Goal: Task Accomplishment & Management: Manage account settings

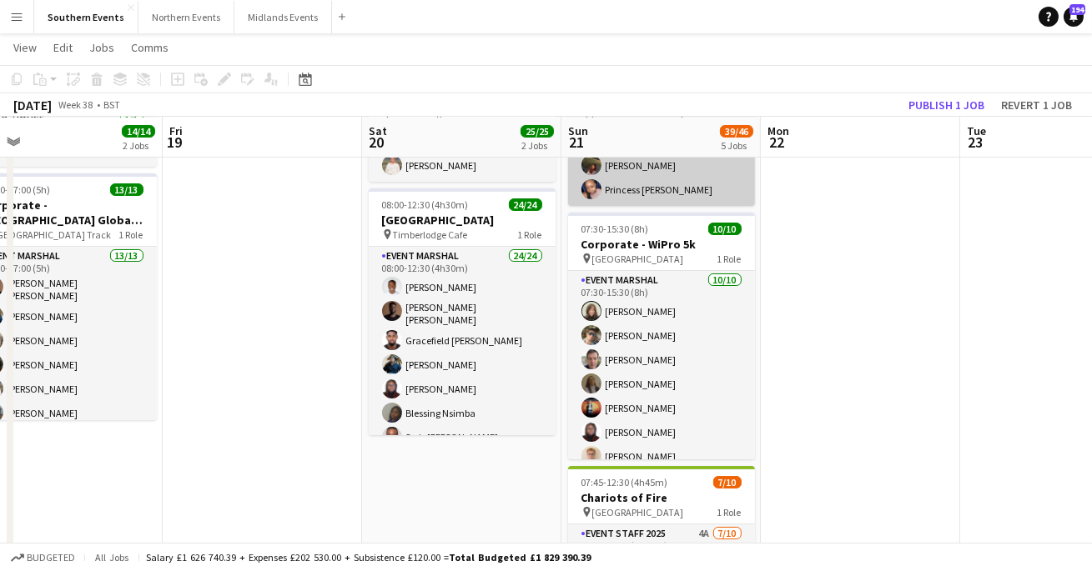
scroll to position [0, 631]
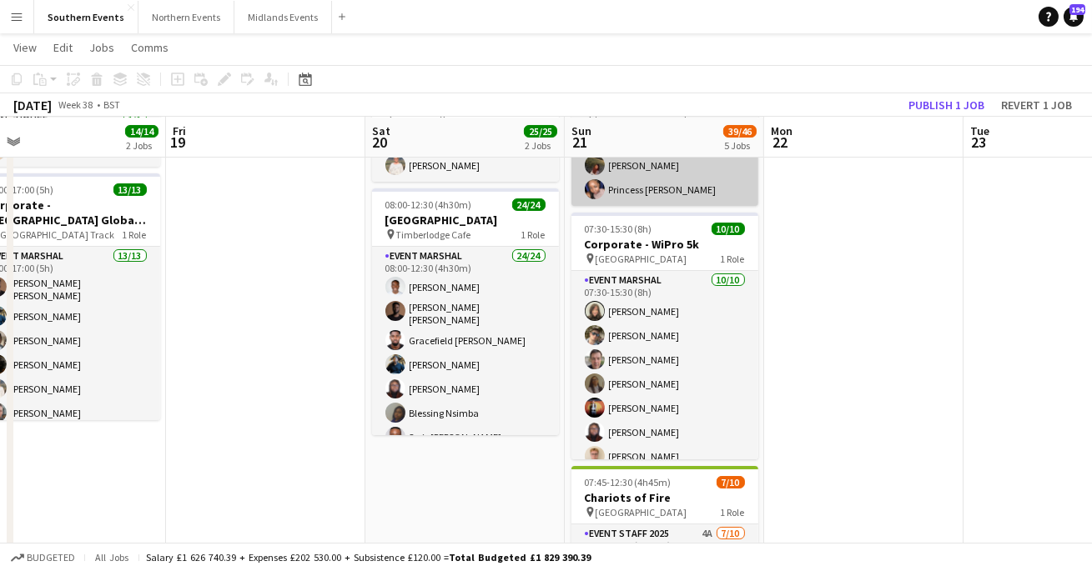
click at [704, 313] on app-card-role "Event Marshal [DATE] 07:30-15:30 (8h) [PERSON_NAME] [PERSON_NAME] [PERSON_NAME]…" at bounding box center [664, 408] width 187 height 274
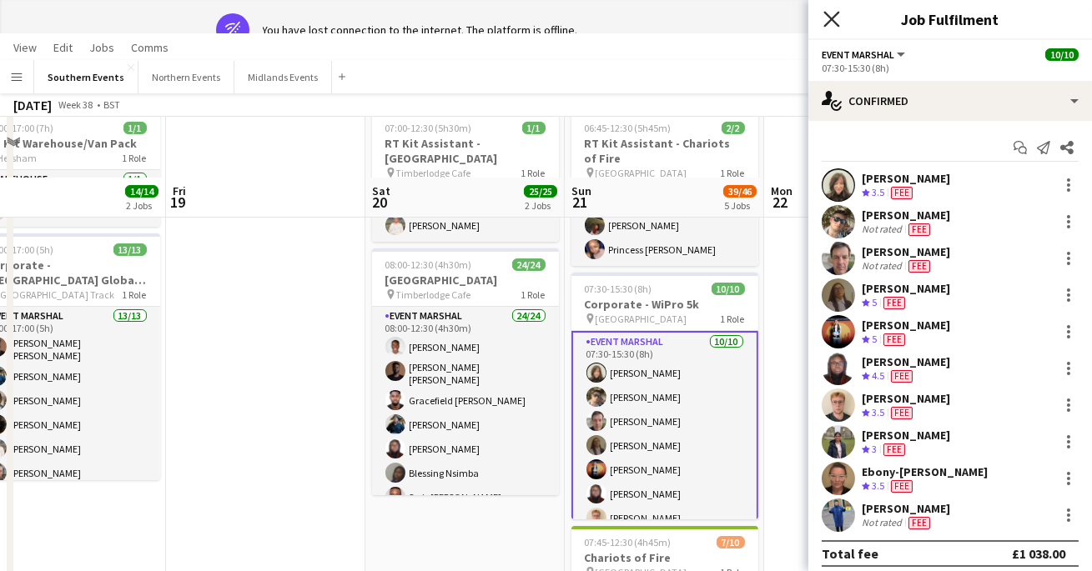
click at [835, 16] on icon at bounding box center [831, 19] width 16 height 16
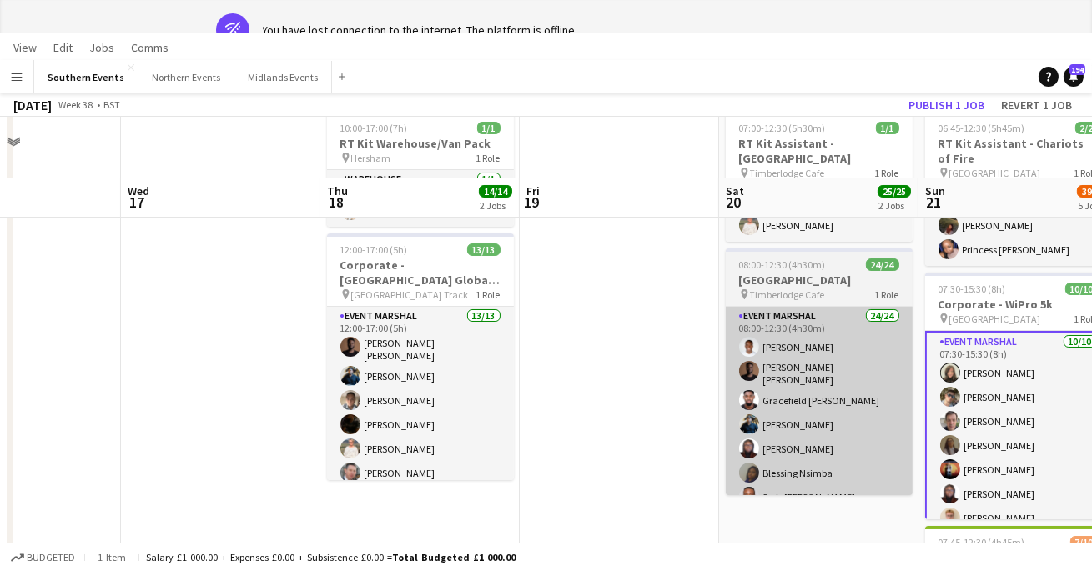
scroll to position [134, 0]
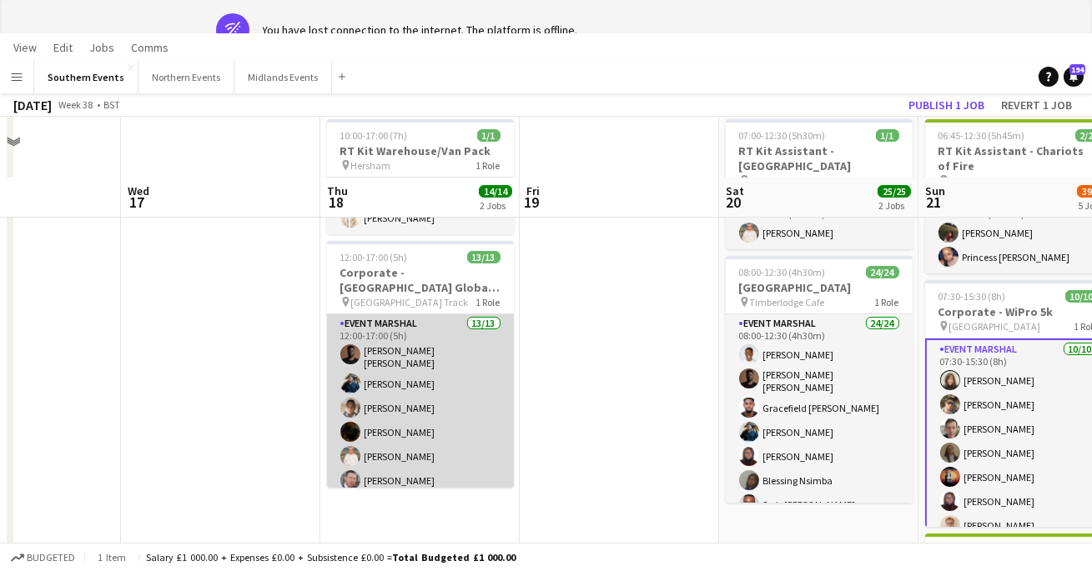
click at [456, 394] on app-card-role "Event Marshal 13/13 12:00-17:00 (5h) [PERSON_NAME] [PERSON_NAME] [PERSON_NAME] …" at bounding box center [420, 490] width 187 height 352
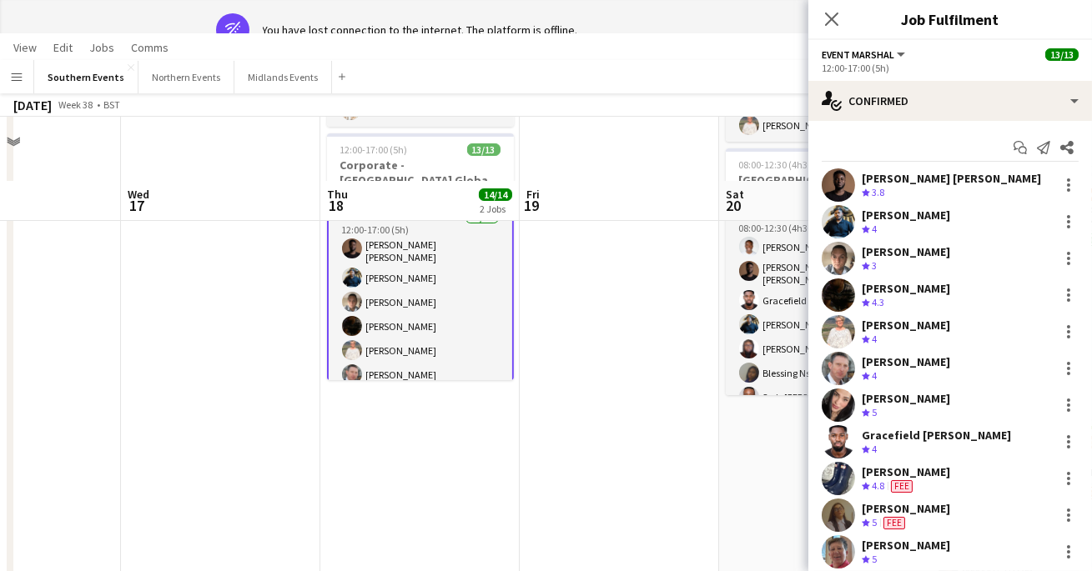
scroll to position [0, 0]
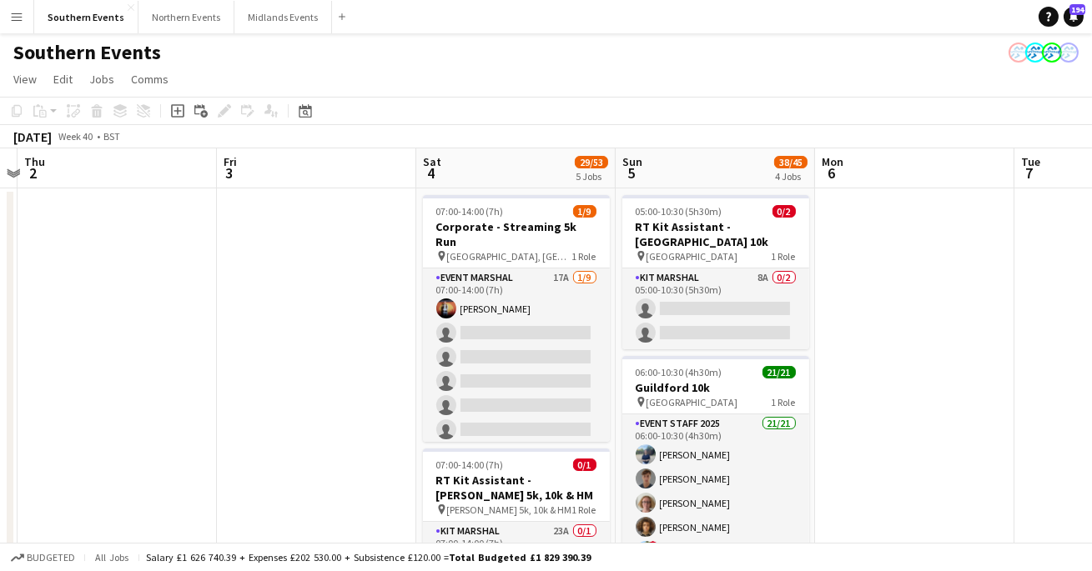
scroll to position [0, 593]
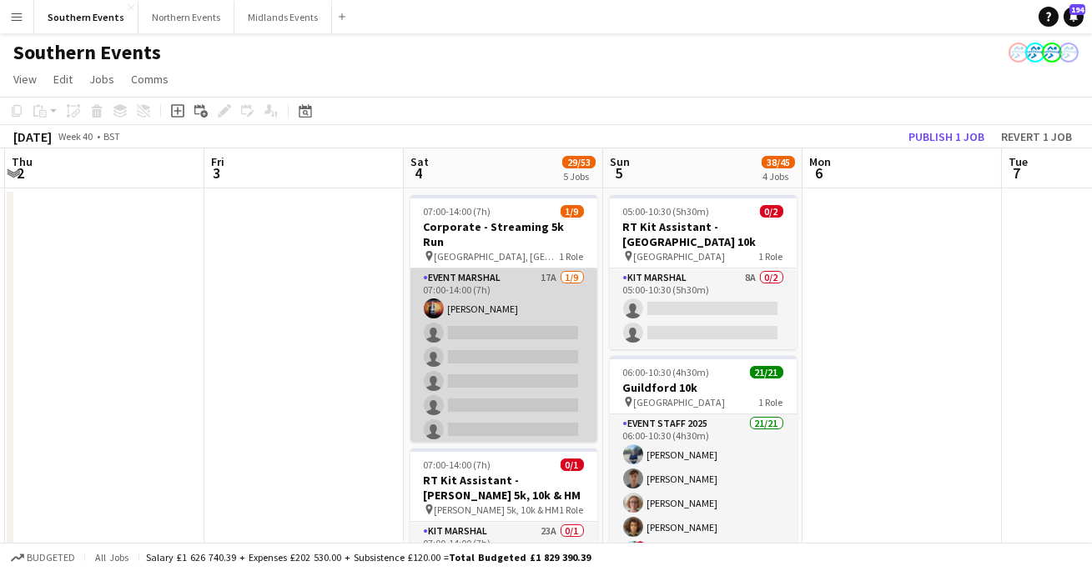
click at [519, 357] on app-card-role "Event Marshal 17A [DATE] 07:00-14:00 (7h) [PERSON_NAME] single-neutral-actions …" at bounding box center [503, 394] width 187 height 250
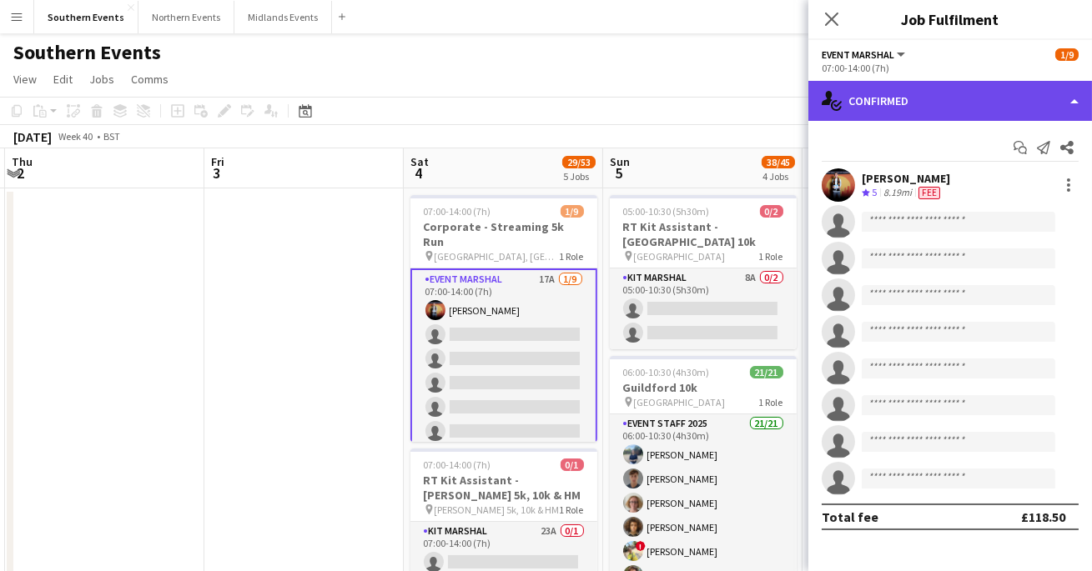
click at [1073, 91] on div "single-neutral-actions-check-2 Confirmed" at bounding box center [950, 101] width 284 height 40
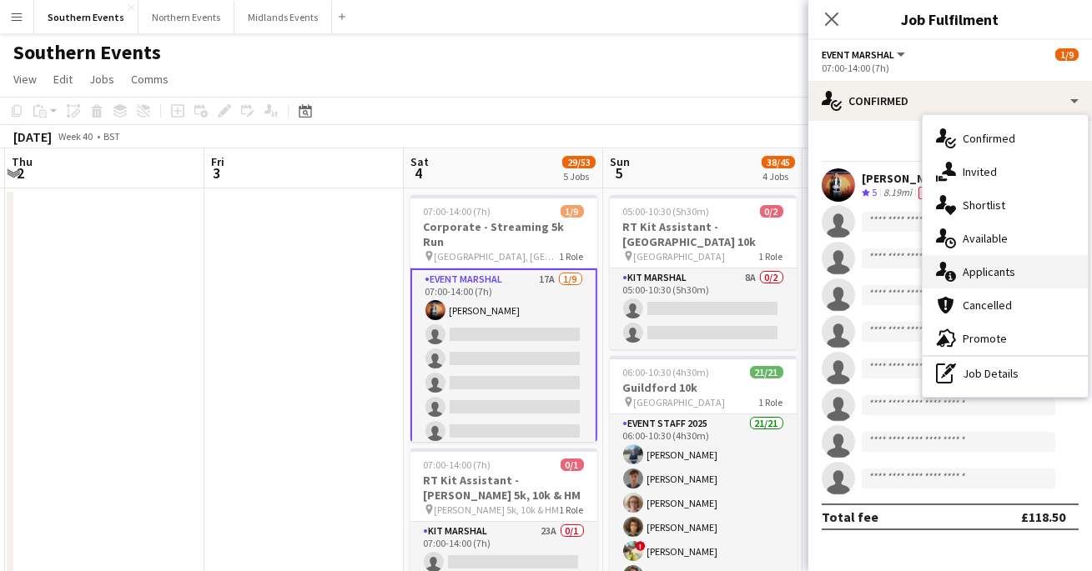
click at [969, 263] on div "single-neutral-actions-information Applicants" at bounding box center [1004, 271] width 165 height 33
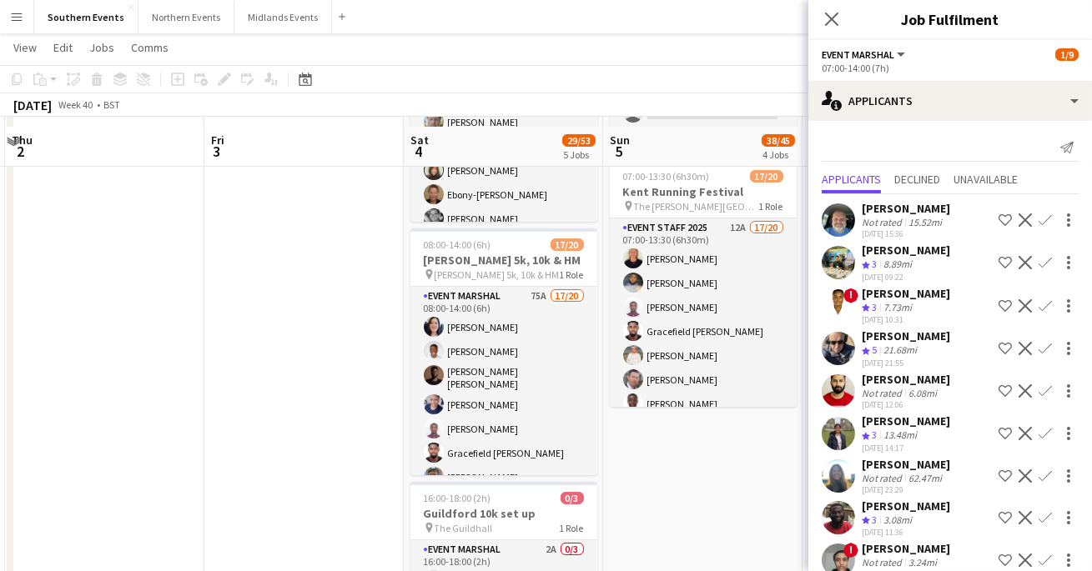
scroll to position [600, 0]
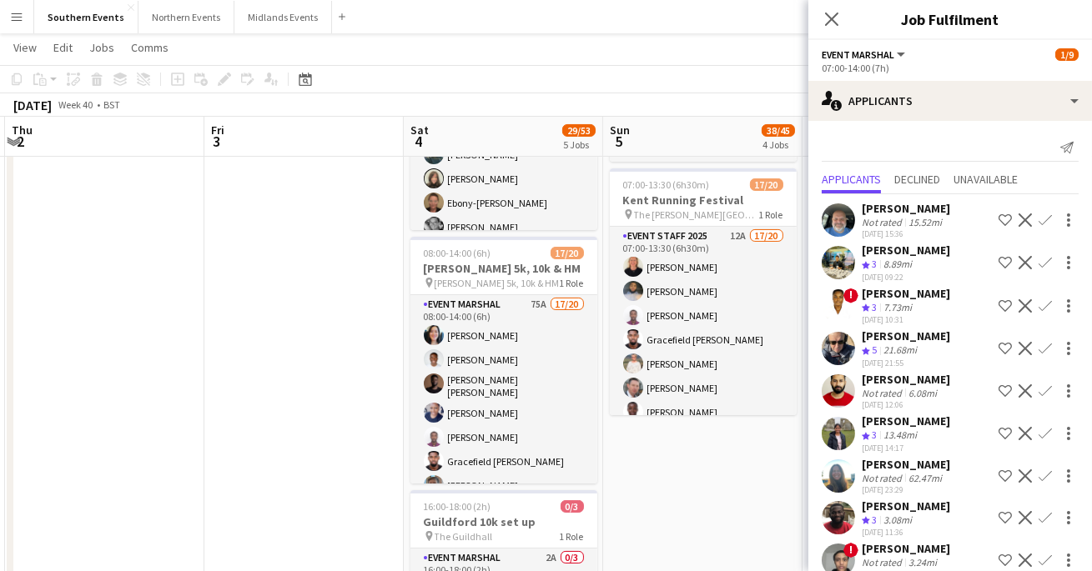
click at [1046, 346] on app-icon "Confirm" at bounding box center [1044, 348] width 13 height 13
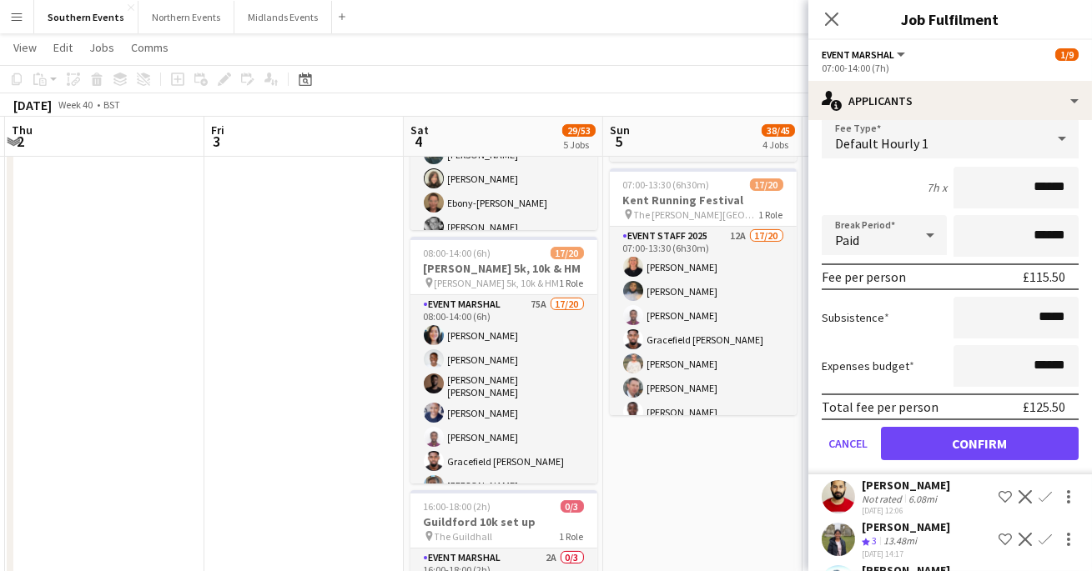
scroll to position [275, 0]
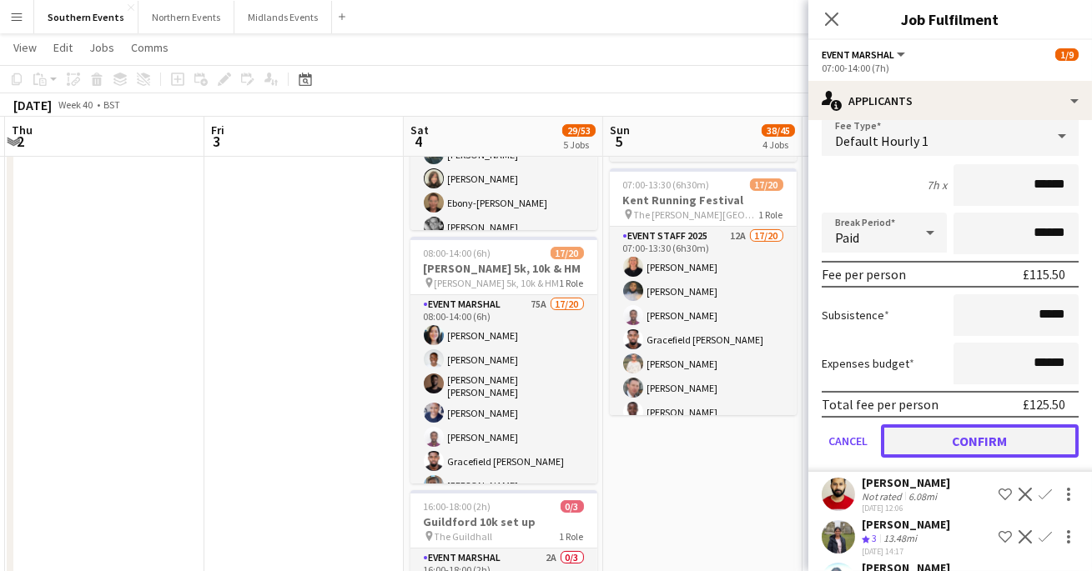
click at [937, 436] on button "Confirm" at bounding box center [980, 441] width 198 height 33
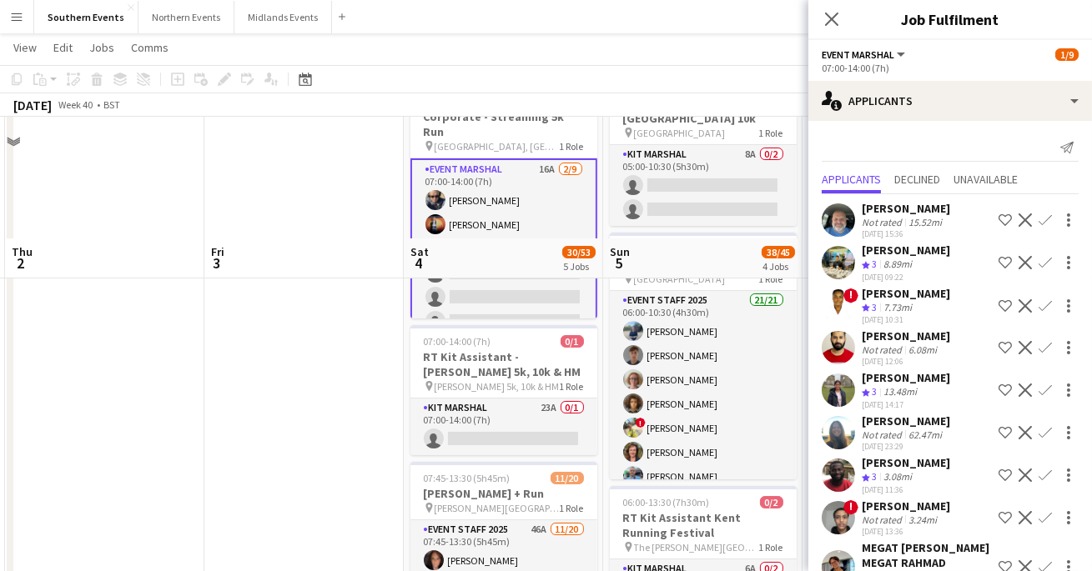
scroll to position [0, 0]
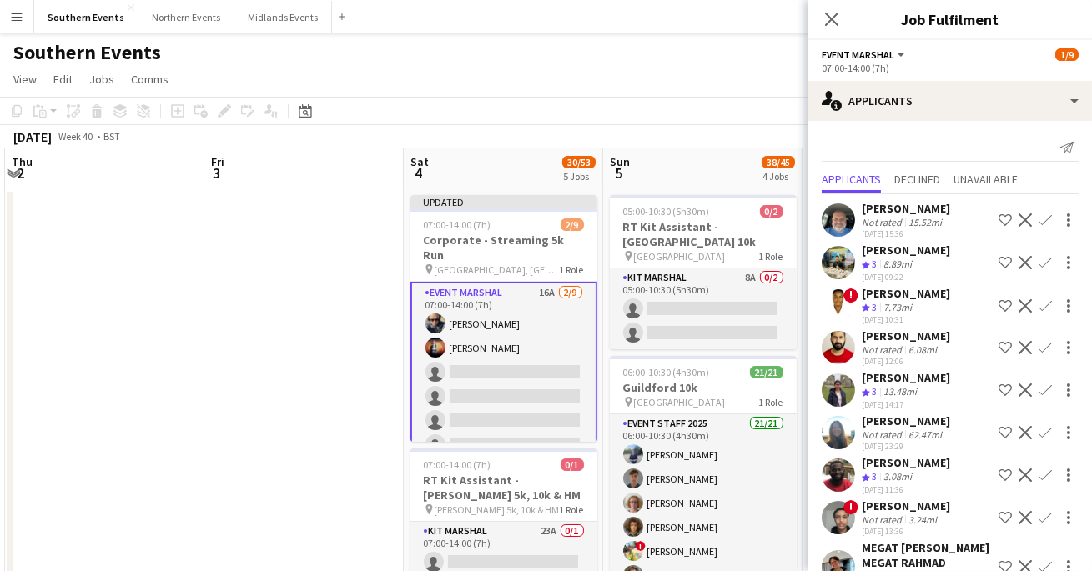
click at [537, 388] on app-card-role "Event Marshal 16A [DATE] 07:00-14:00 (7h) [PERSON_NAME] [PERSON_NAME] single-ne…" at bounding box center [503, 409] width 187 height 254
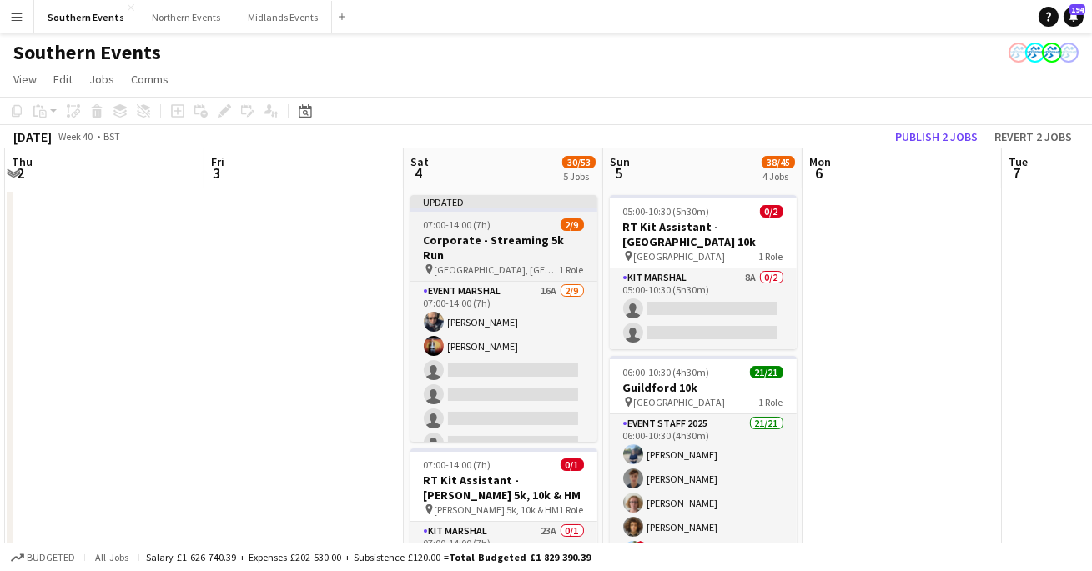
click at [526, 234] on h3 "Corporate - Streaming 5k Run" at bounding box center [503, 248] width 187 height 30
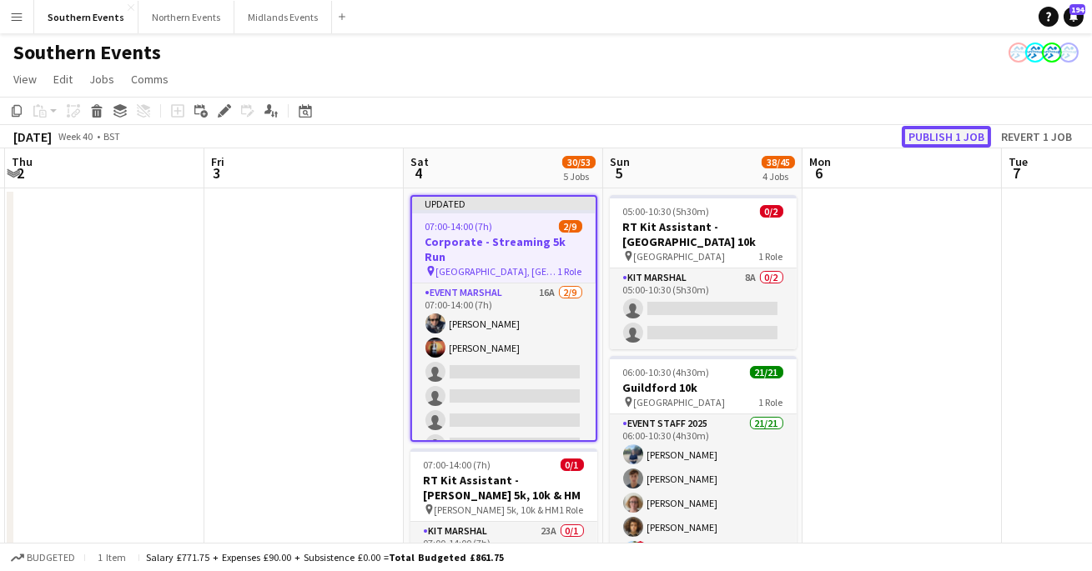
click at [941, 131] on button "Publish 1 job" at bounding box center [946, 137] width 89 height 22
